Goal: Task Accomplishment & Management: Use online tool/utility

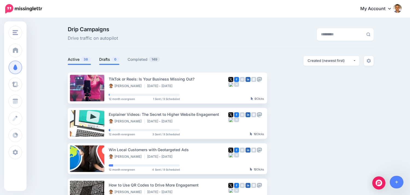
click at [112, 59] on link "Drafts 0" at bounding box center [109, 59] width 20 height 7
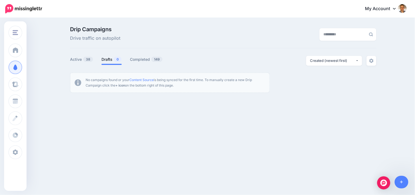
click at [270, 139] on div "Online Crowd Online Crowd Customers Add Workspace Dashboard Campaigns Curate Sc…" at bounding box center [207, 82] width 415 height 129
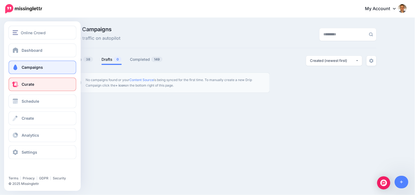
click at [19, 85] on link "Curate" at bounding box center [42, 84] width 68 height 14
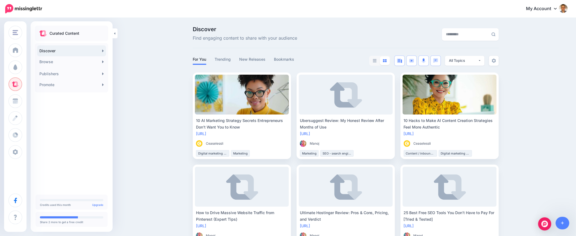
drag, startPoint x: 146, startPoint y: 97, endPoint x: 247, endPoint y: 72, distance: 103.9
drag, startPoint x: 396, startPoint y: 18, endPoint x: 399, endPoint y: 21, distance: 3.9
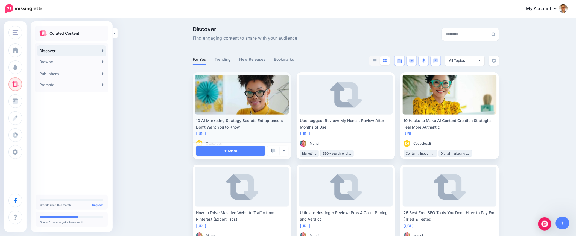
drag, startPoint x: 155, startPoint y: 97, endPoint x: 278, endPoint y: 77, distance: 124.6
click at [334, 46] on div "Discover Find engaging content to share with your audience" at bounding box center [346, 38] width 306 height 22
drag, startPoint x: 527, startPoint y: 80, endPoint x: 529, endPoint y: 78, distance: 2.9
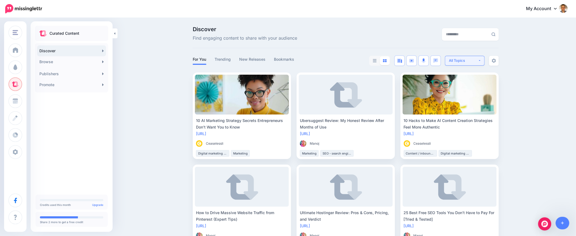
click at [410, 58] on div "All Topics" at bounding box center [463, 60] width 29 height 5
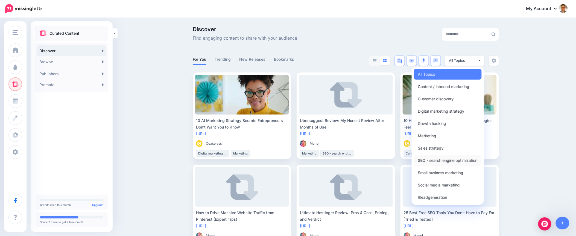
click at [410, 157] on span "SEO - search engine optimization" at bounding box center [448, 160] width 60 height 7
select select "**********"
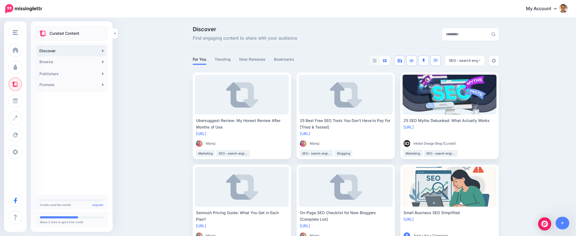
drag, startPoint x: 162, startPoint y: 66, endPoint x: 570, endPoint y: 99, distance: 409.8
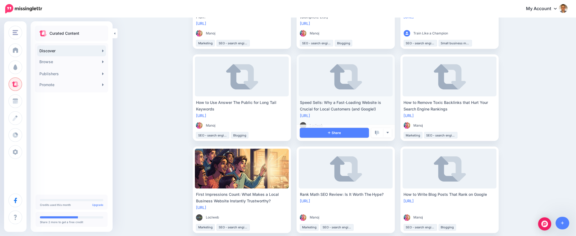
scroll to position [212, 0]
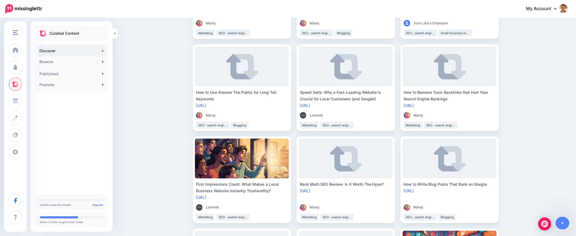
drag, startPoint x: 528, startPoint y: 135, endPoint x: 567, endPoint y: 145, distance: 39.7
click at [410, 135] on div "Discover Find engaging content to share with your audience For You Trending New…" at bounding box center [288, 216] width 576 height 820
click at [180, 80] on div "Discover Find engaging content to share with your audience For You Trending New…" at bounding box center [288, 216] width 576 height 820
drag, startPoint x: 516, startPoint y: 97, endPoint x: 576, endPoint y: 109, distance: 61.5
click at [410, 97] on div "Discover Find engaging content to share with your audience For You Trending New…" at bounding box center [288, 216] width 576 height 820
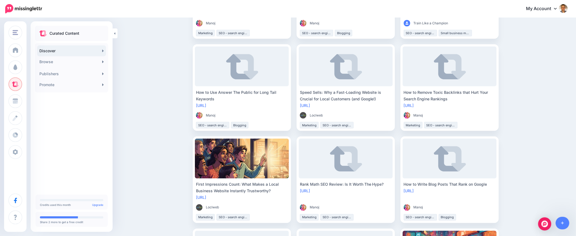
click at [410, 67] on div "Discover Find engaging content to share with your audience For You Trending New…" at bounding box center [288, 216] width 576 height 820
click at [410, 104] on div "Discover Find engaging content to share with your audience For You Trending New…" at bounding box center [288, 216] width 576 height 820
click at [410, 94] on div "Discover Find engaging content to share with your audience For You Trending New…" at bounding box center [288, 216] width 576 height 820
click at [163, 80] on div "Discover Find engaging content to share with your audience For You Trending New…" at bounding box center [288, 216] width 576 height 820
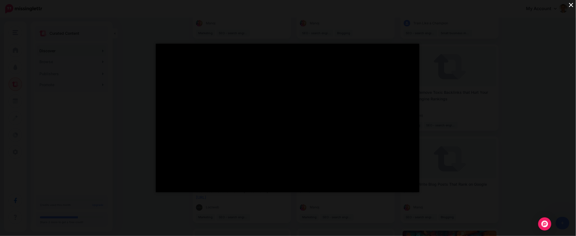
click at [410, 6] on button "×" at bounding box center [572, 5] width 10 height 10
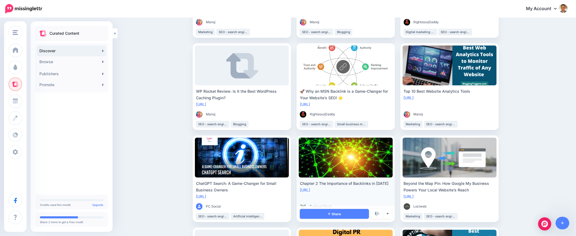
scroll to position [520, 0]
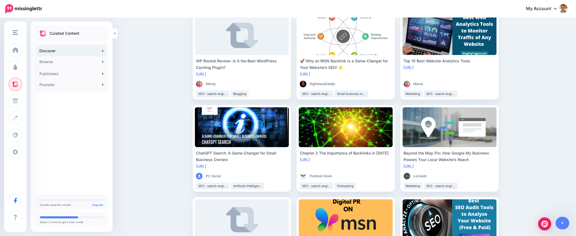
drag, startPoint x: 537, startPoint y: 89, endPoint x: 573, endPoint y: 96, distance: 37.2
drag, startPoint x: 539, startPoint y: 70, endPoint x: 545, endPoint y: 74, distance: 6.8
drag, startPoint x: 176, startPoint y: 69, endPoint x: 169, endPoint y: 76, distance: 9.7
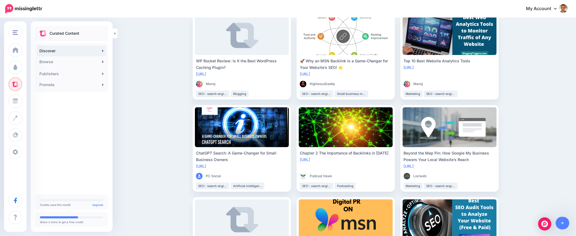
click at [250, 7] on div "My Account Dashboard My Account Billing Facebook Community Help Center Logout" at bounding box center [308, 8] width 519 height 13
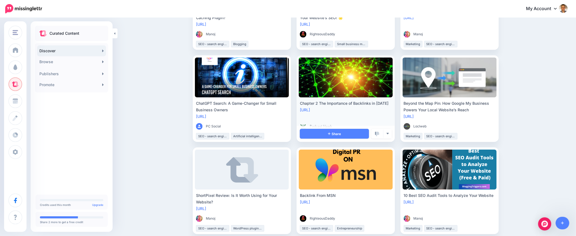
scroll to position [602, 0]
